Goal: Check status

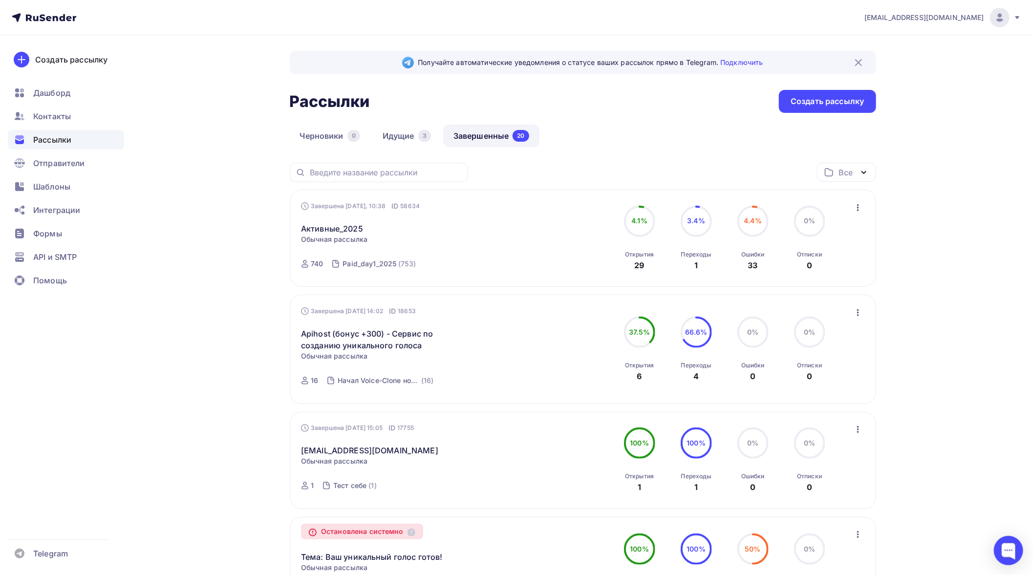
click at [621, 153] on div "Черновики 0 Идущие 3 Завершенные 20" at bounding box center [583, 144] width 586 height 38
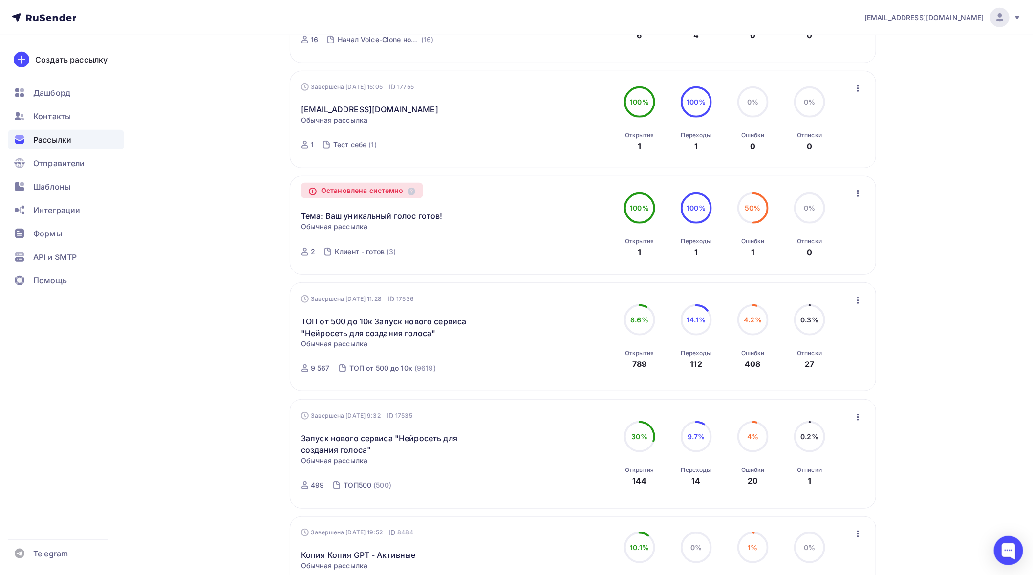
scroll to position [380, 0]
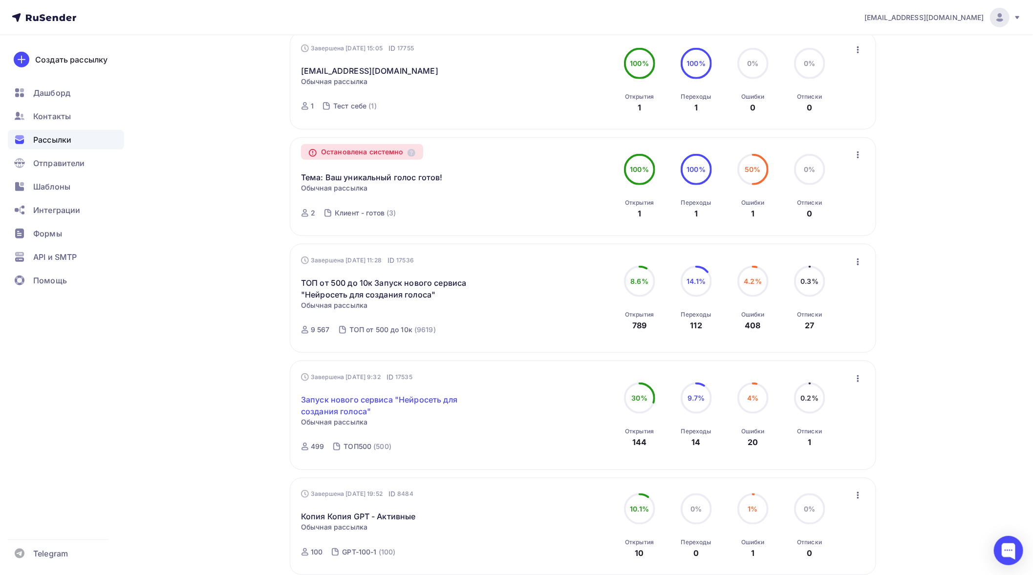
click at [357, 406] on link "Запуск нового сервиса "Нейросеть для создания голоса"" at bounding box center [385, 405] width 168 height 23
